Goal: Task Accomplishment & Management: Complete application form

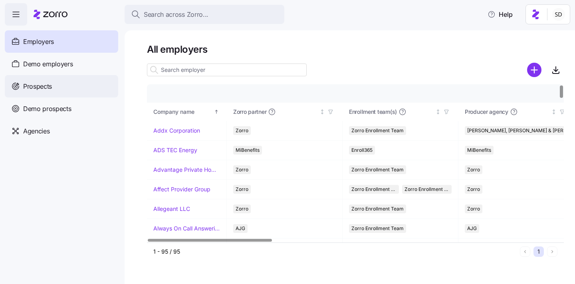
click at [26, 91] on div "Prospects" at bounding box center [61, 86] width 113 height 22
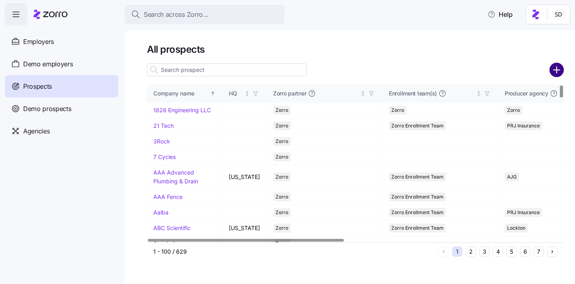
click at [554, 66] on circle "add icon" at bounding box center [557, 70] width 13 height 13
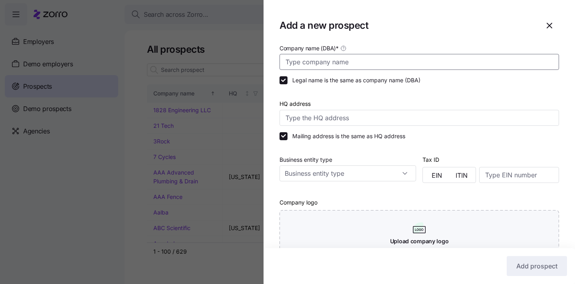
click at [387, 57] on input "Company name (DBA) *" at bounding box center [420, 62] width 280 height 16
type input "F"
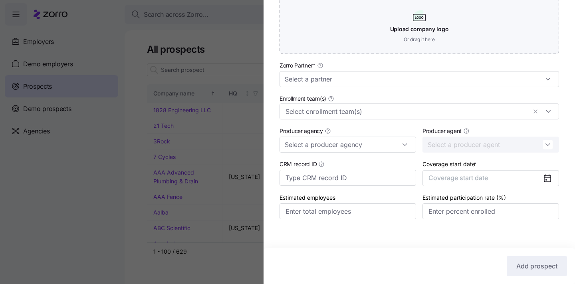
scroll to position [220, 0]
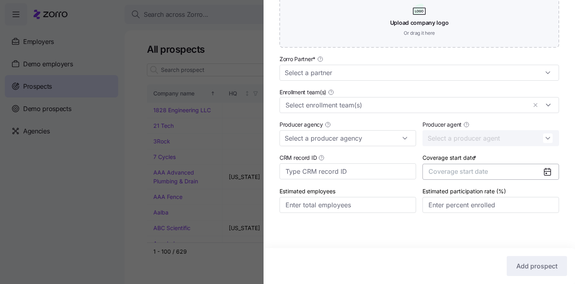
type input "Functional Medical"
click at [474, 169] on span "Coverage start date" at bounding box center [459, 171] width 60 height 8
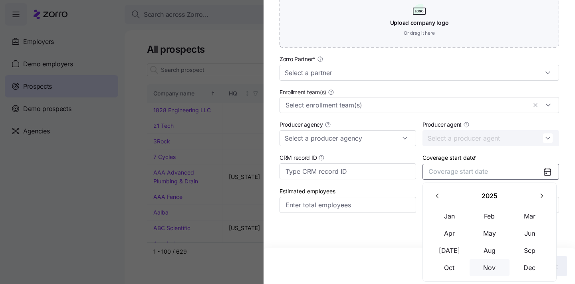
click at [494, 264] on button "Nov" at bounding box center [490, 267] width 40 height 17
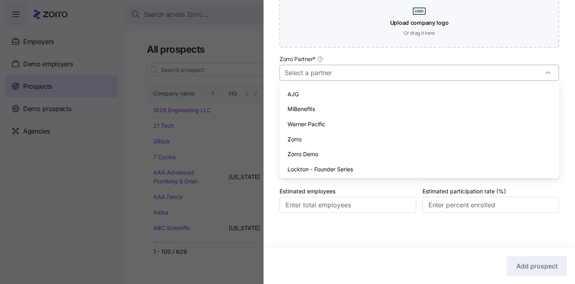
click at [396, 71] on input "Zorro Partner *" at bounding box center [420, 73] width 280 height 16
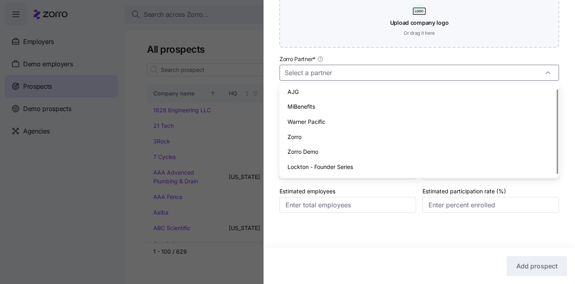
click at [390, 137] on div "Zorro" at bounding box center [419, 136] width 273 height 15
type input "Zorro"
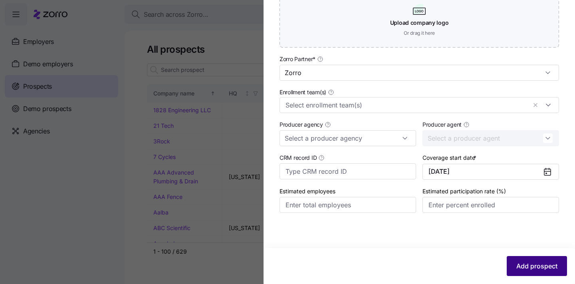
click at [522, 263] on span "Add prospect" at bounding box center [537, 266] width 41 height 10
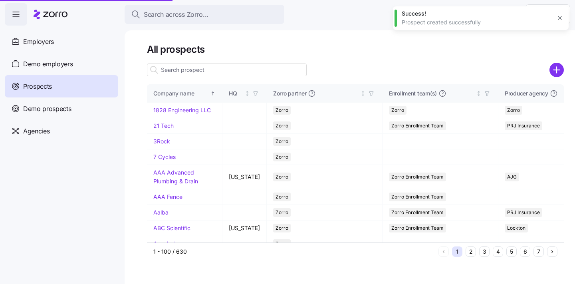
click at [204, 70] on input at bounding box center [227, 70] width 160 height 13
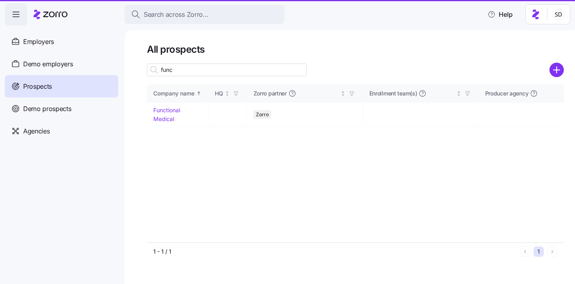
type input "func"
click at [160, 109] on link "Functional Medical" at bounding box center [166, 115] width 27 height 16
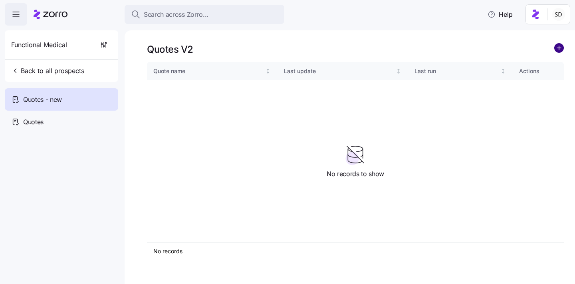
click at [561, 48] on circle "add icon" at bounding box center [559, 48] width 9 height 9
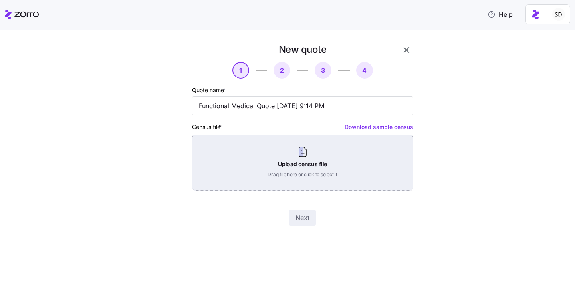
click at [298, 161] on div "Upload census file Drag file here or click to select it" at bounding box center [302, 163] width 221 height 56
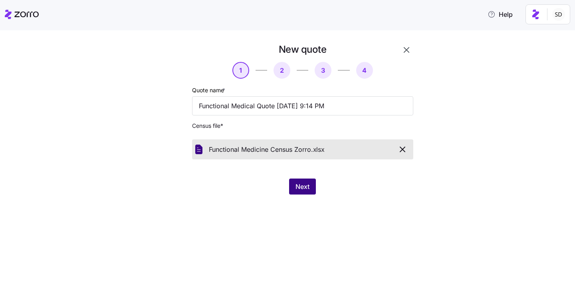
click at [304, 185] on span "Next" at bounding box center [303, 187] width 14 height 10
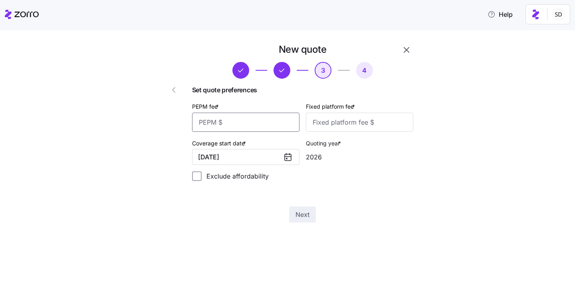
click at [258, 121] on input "PEPM fee *" at bounding box center [245, 122] width 107 height 19
type input "50"
click at [361, 121] on input "Fixed platform fee *" at bounding box center [359, 122] width 107 height 19
type input "100"
click at [324, 217] on div "Next" at bounding box center [302, 215] width 221 height 16
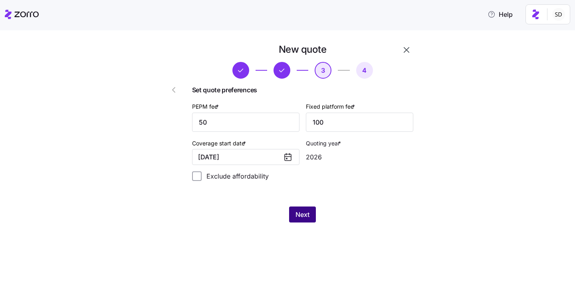
click at [306, 215] on span "Next" at bounding box center [303, 215] width 14 height 10
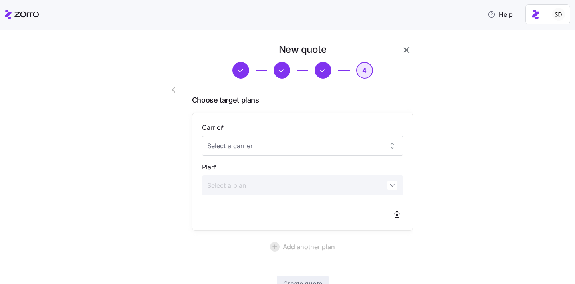
scroll to position [60, 0]
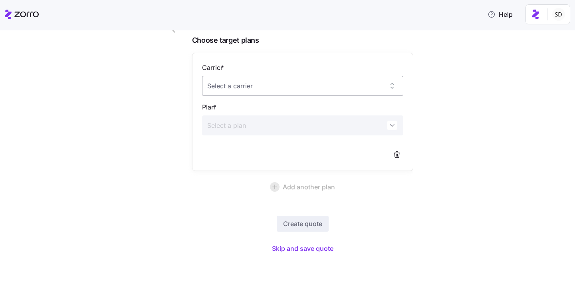
click at [251, 87] on input "Carrier *" at bounding box center [302, 86] width 201 height 20
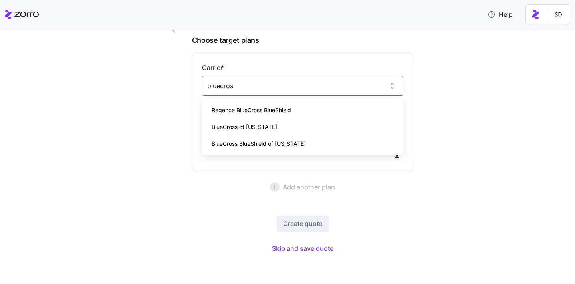
click at [265, 128] on div "BlueCross of [US_STATE]" at bounding box center [302, 127] width 195 height 17
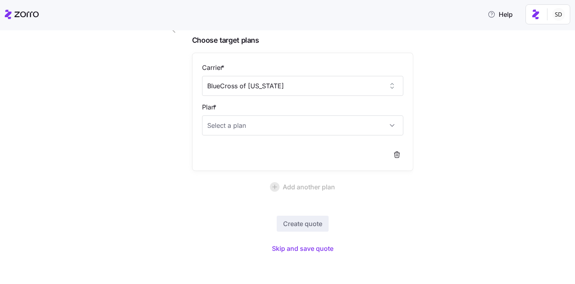
type input "BlueCross of [US_STATE]"
click at [265, 128] on input "Plan *" at bounding box center [302, 125] width 201 height 20
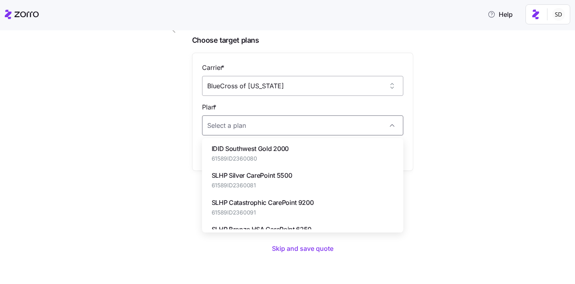
scroll to position [12, 0]
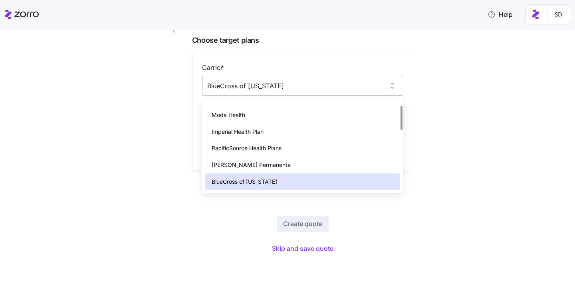
click at [338, 91] on input "BlueCross of [US_STATE]" at bounding box center [302, 86] width 201 height 20
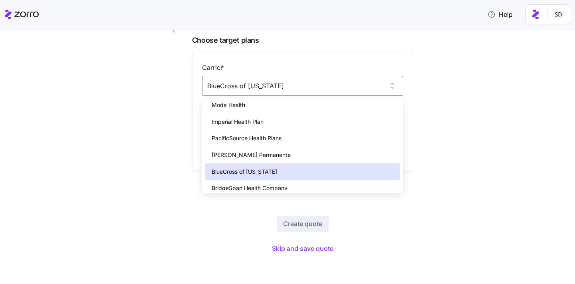
scroll to position [26, 0]
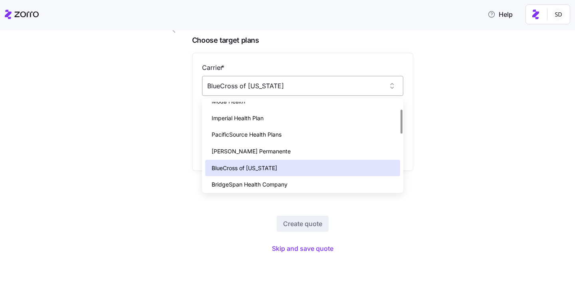
click at [282, 86] on input "BlueCross of [US_STATE]" at bounding box center [302, 86] width 201 height 20
click at [282, 87] on input "BlueCross of [US_STATE]" at bounding box center [302, 86] width 201 height 20
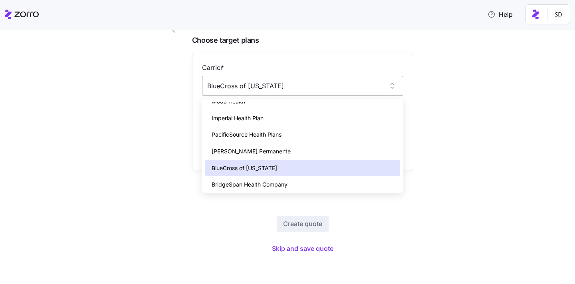
click at [282, 87] on input "BlueCross of [US_STATE]" at bounding box center [302, 86] width 201 height 20
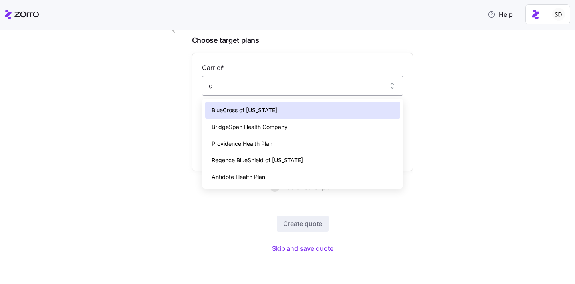
scroll to position [0, 0]
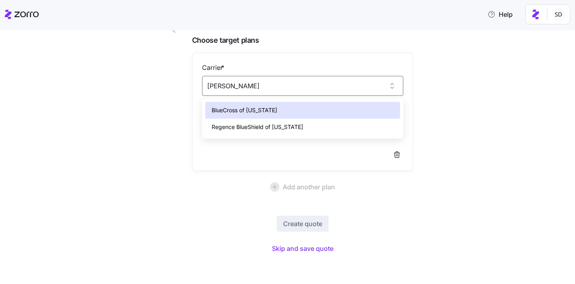
click at [282, 126] on span "Regence BlueShield of [US_STATE]" at bounding box center [257, 127] width 91 height 9
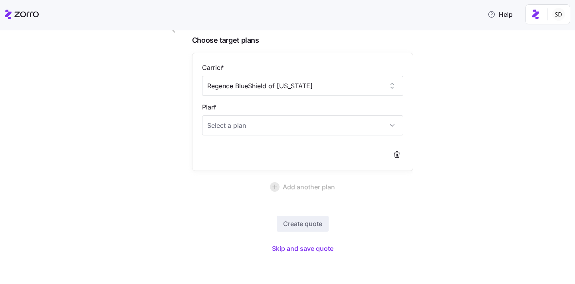
type input "Regence BlueShield of [US_STATE]"
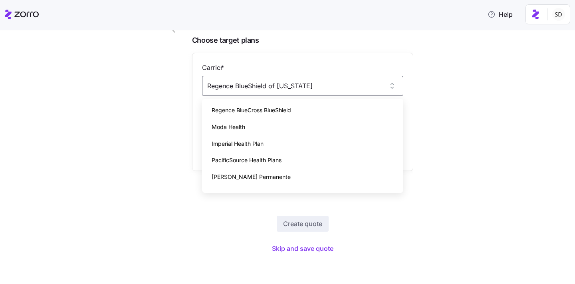
scroll to position [195, 0]
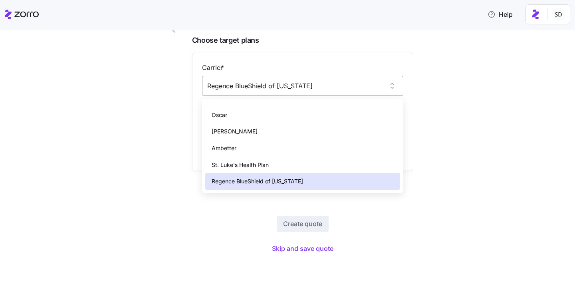
click at [364, 85] on input "Regence BlueShield of [US_STATE]" at bounding box center [302, 86] width 201 height 20
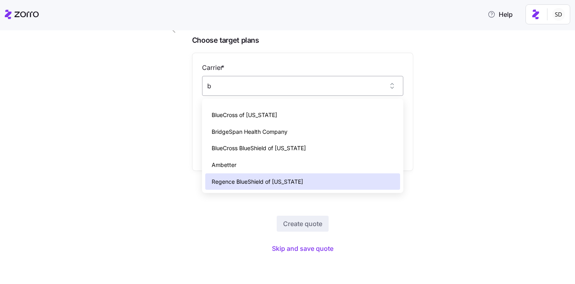
scroll to position [0, 0]
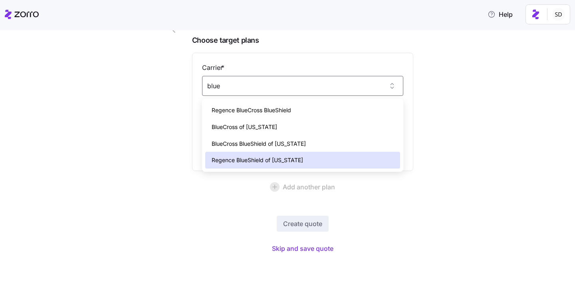
click at [320, 124] on div "BlueCross of [US_STATE]" at bounding box center [302, 127] width 195 height 17
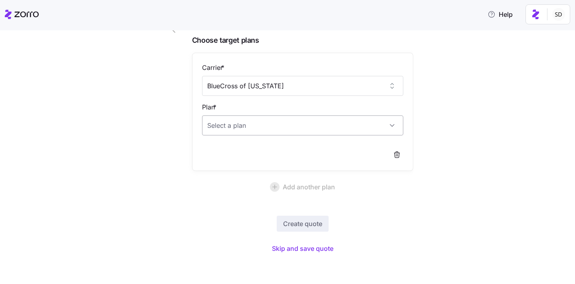
type input "BlueCross of [US_STATE]"
click at [323, 125] on input "Plan *" at bounding box center [302, 125] width 201 height 20
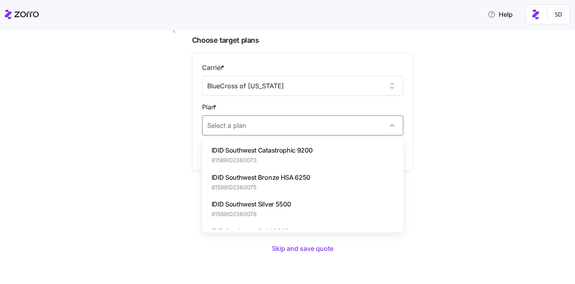
click at [463, 240] on div "New quote 4 Choose target plans Carrier * BlueCross of [US_STATE] Plan * Add an…" at bounding box center [293, 124] width 542 height 282
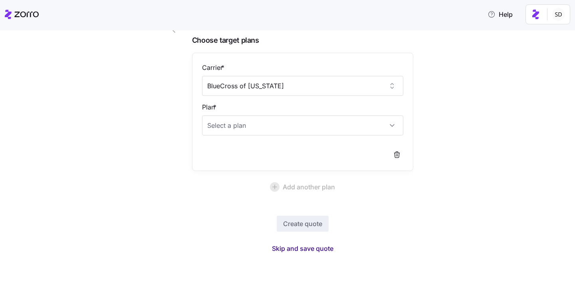
click at [303, 245] on span "Skip and save quote" at bounding box center [303, 249] width 62 height 10
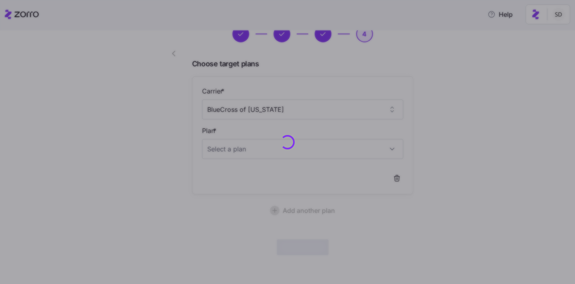
scroll to position [36, 0]
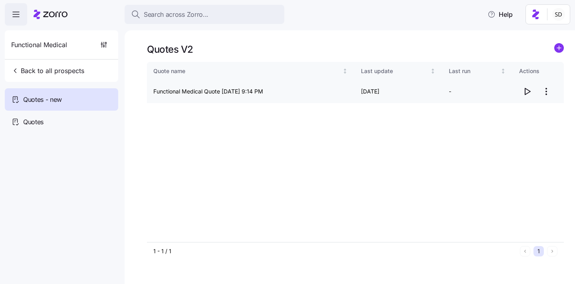
click at [528, 91] on icon "button" at bounding box center [528, 92] width 10 height 10
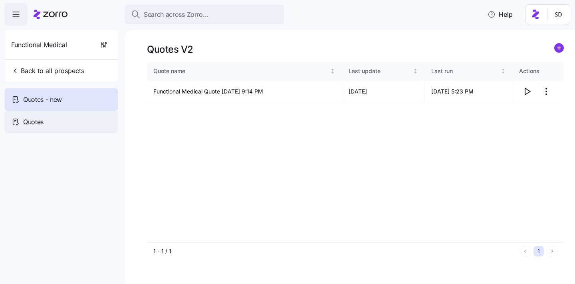
click at [28, 119] on span "Quotes" at bounding box center [33, 122] width 20 height 10
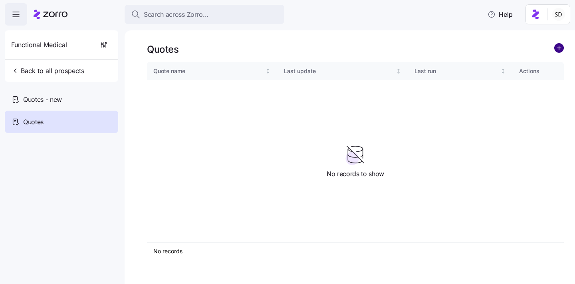
click at [559, 52] on circle "add icon" at bounding box center [559, 48] width 9 height 9
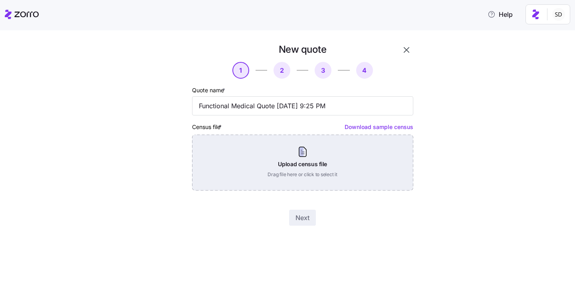
click at [312, 160] on div "Upload census file Drag file here or click to select it" at bounding box center [302, 163] width 221 height 56
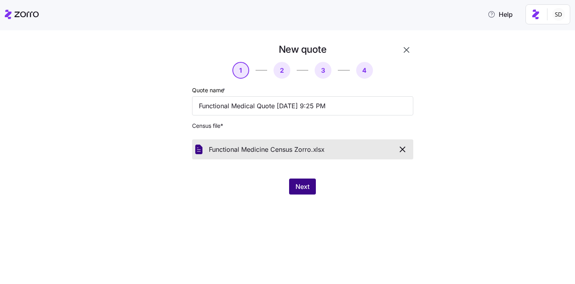
click at [301, 186] on span "Next" at bounding box center [303, 187] width 14 height 10
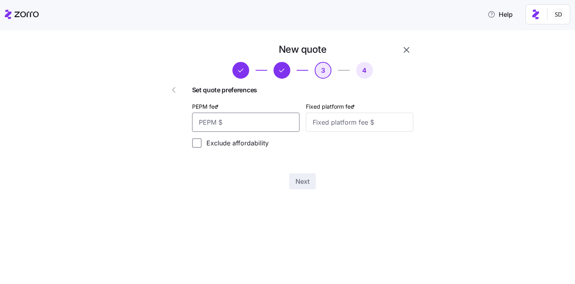
click at [254, 128] on input "PEPM fee *" at bounding box center [245, 122] width 107 height 19
type input "50"
click at [336, 125] on input "Fixed platform fee *" at bounding box center [359, 122] width 107 height 19
type input "100"
click at [302, 183] on span "Next" at bounding box center [303, 182] width 14 height 10
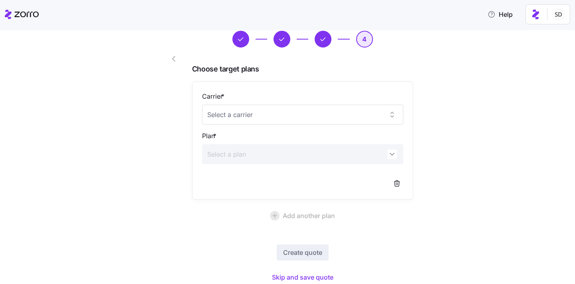
scroll to position [59, 0]
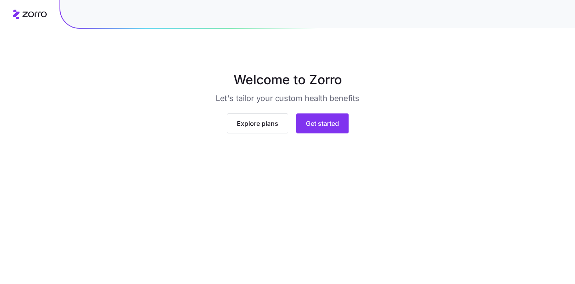
scroll to position [61, 0]
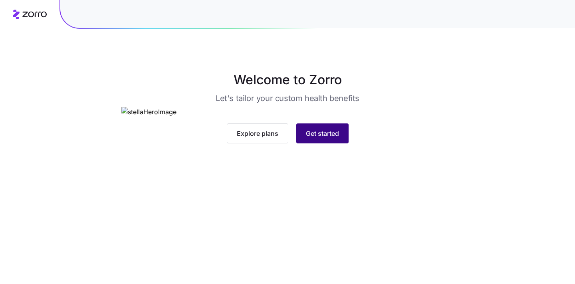
click at [317, 138] on span "Get started" at bounding box center [322, 134] width 33 height 10
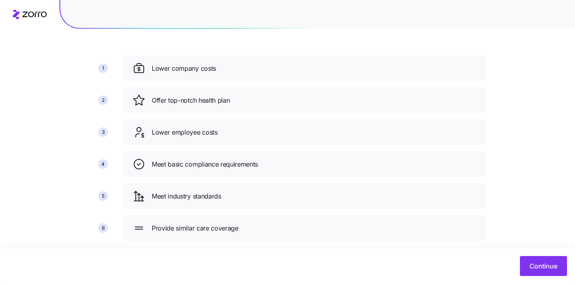
scroll to position [77, 0]
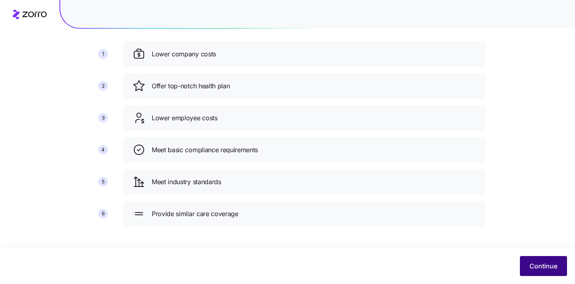
click at [529, 265] on button "Continue" at bounding box center [543, 266] width 47 height 20
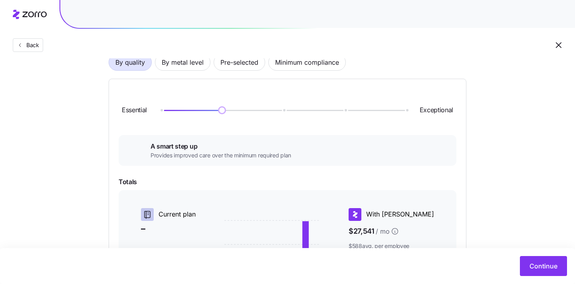
scroll to position [49, 0]
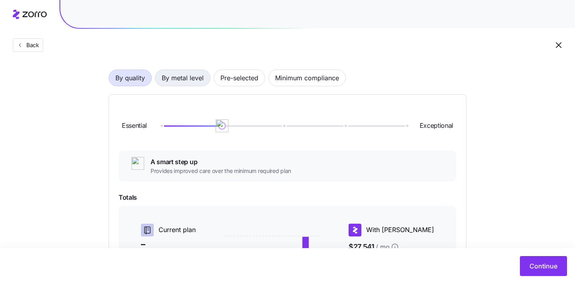
click at [198, 79] on span "By metal level" at bounding box center [183, 78] width 42 height 16
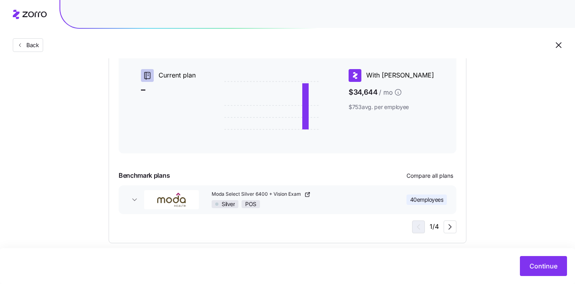
scroll to position [157, 0]
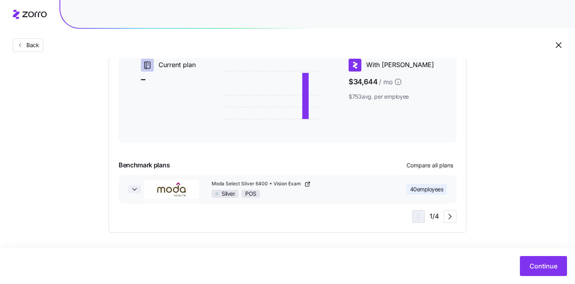
click at [140, 187] on span "button" at bounding box center [134, 189] width 13 height 8
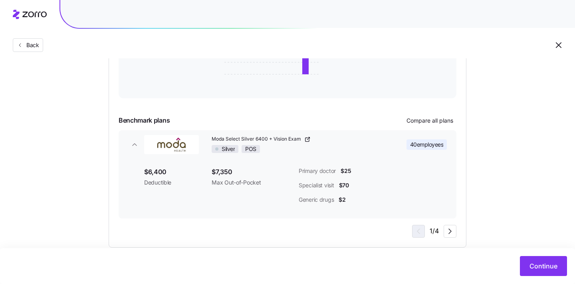
scroll to position [216, 0]
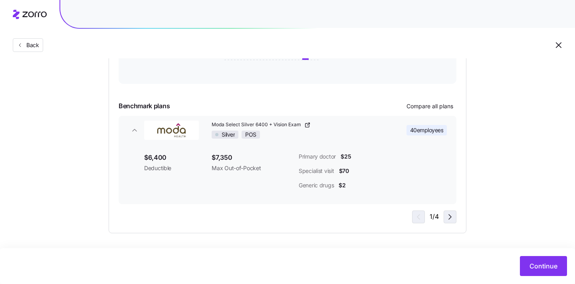
click at [453, 217] on icon "button" at bounding box center [450, 217] width 10 height 10
click at [424, 216] on div "2 / 4" at bounding box center [434, 217] width 46 height 13
click at [419, 217] on icon "button" at bounding box center [418, 217] width 10 height 10
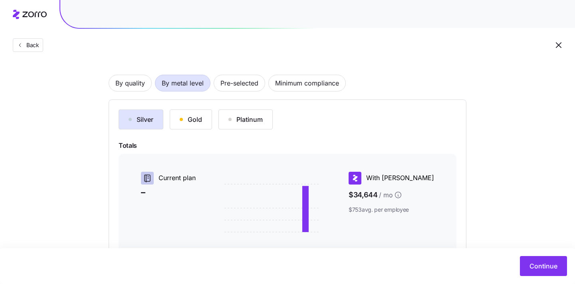
scroll to position [0, 0]
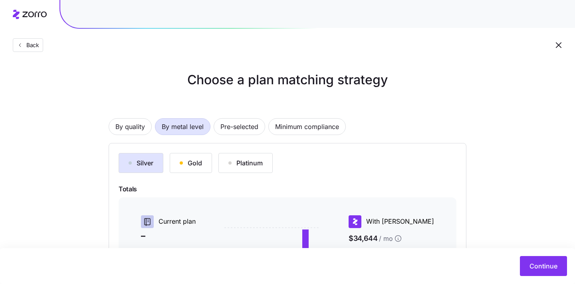
click at [557, 46] on icon "button" at bounding box center [559, 45] width 10 height 10
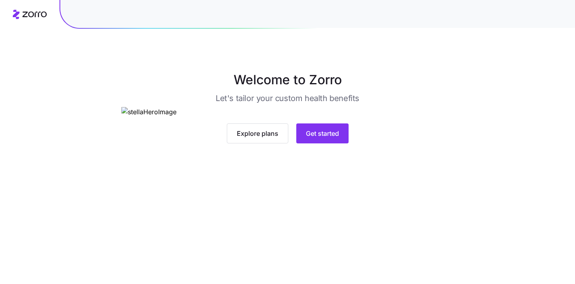
scroll to position [61, 0]
